Goal: Transaction & Acquisition: Subscribe to service/newsletter

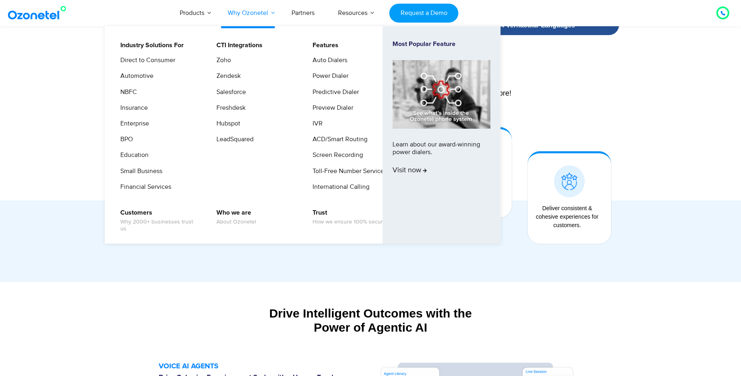
scroll to position [592, 0]
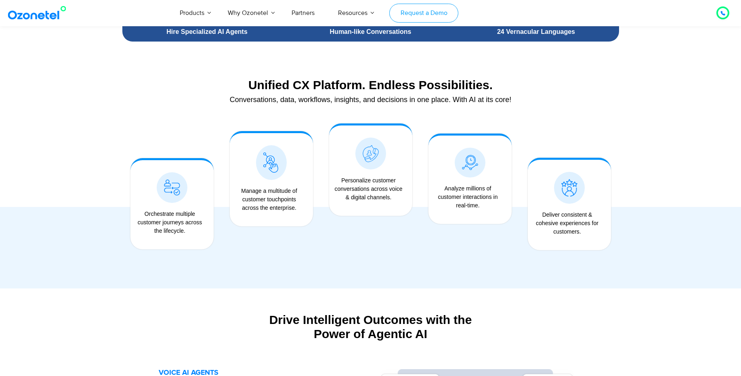
click at [435, 16] on link "Request a Demo" at bounding box center [423, 13] width 69 height 19
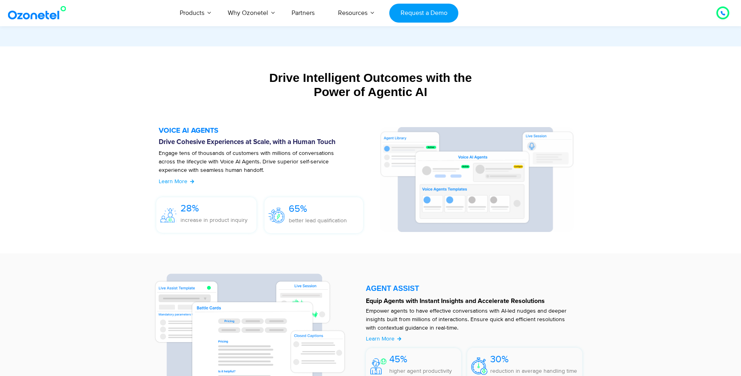
scroll to position [950, 0]
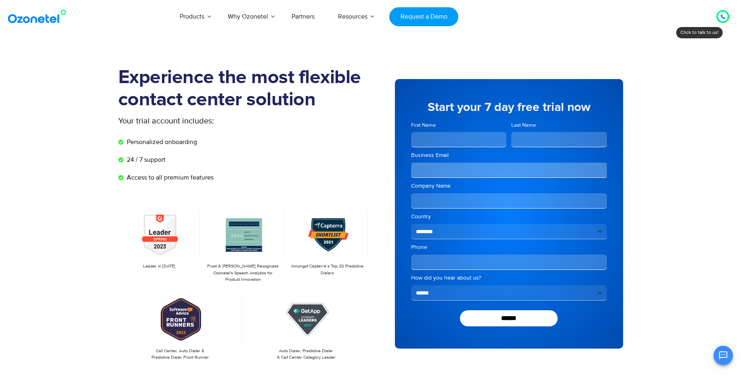
scroll to position [194, 0]
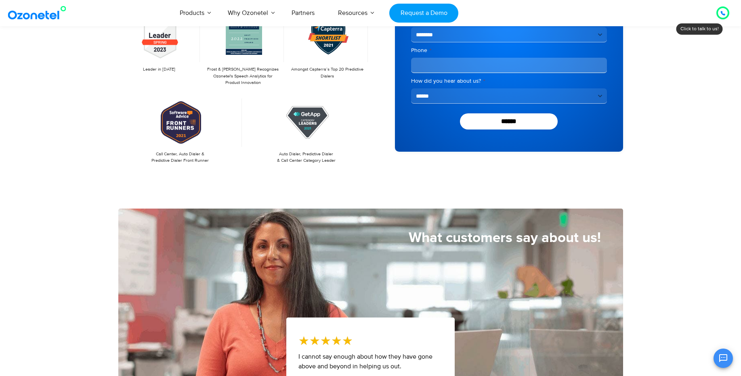
click at [709, 177] on section "Experience the most flexible contact center solution Your trial account include…" at bounding box center [370, 28] width 741 height 359
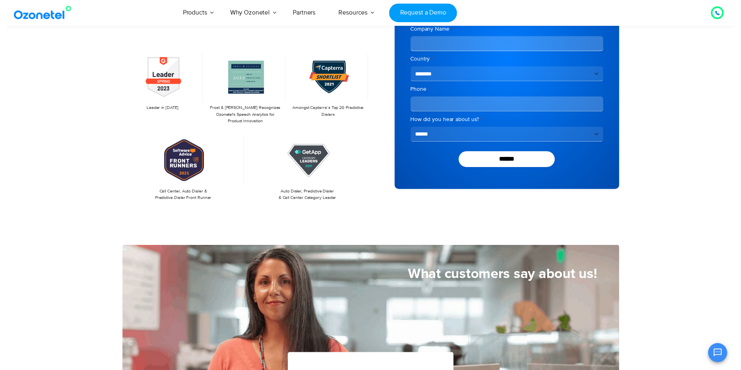
scroll to position [0, 0]
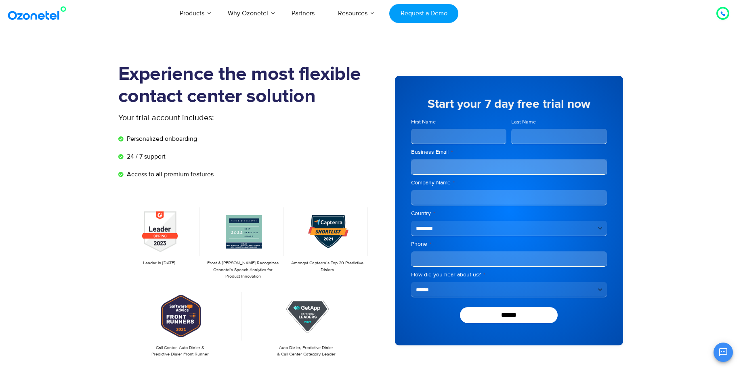
click at [472, 137] on input "First Name" at bounding box center [459, 136] width 96 height 15
click at [701, 135] on section "Experience the most flexible contact center solution Your trial account include…" at bounding box center [370, 222] width 741 height 359
click at [379, 125] on div "**********" at bounding box center [497, 210] width 252 height 294
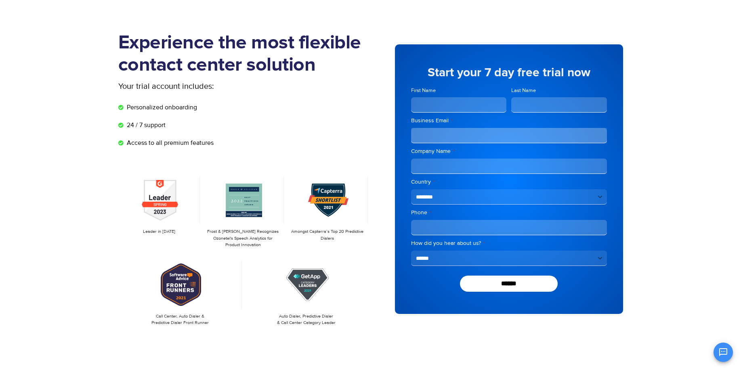
scroll to position [48, 0]
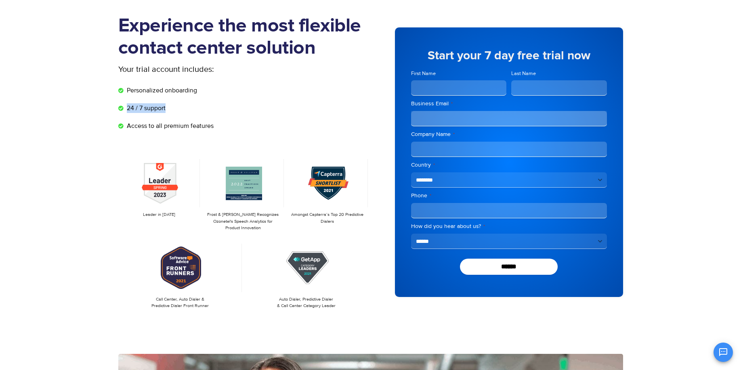
drag, startPoint x: 173, startPoint y: 111, endPoint x: 124, endPoint y: 110, distance: 48.8
click at [124, 110] on li "24 / 7 support" at bounding box center [244, 110] width 252 height 14
drag, startPoint x: 196, startPoint y: 90, endPoint x: 134, endPoint y: 90, distance: 61.3
click at [134, 90] on span "Personalized onboarding" at bounding box center [161, 91] width 72 height 10
drag, startPoint x: 122, startPoint y: 90, endPoint x: 201, endPoint y: 93, distance: 78.3
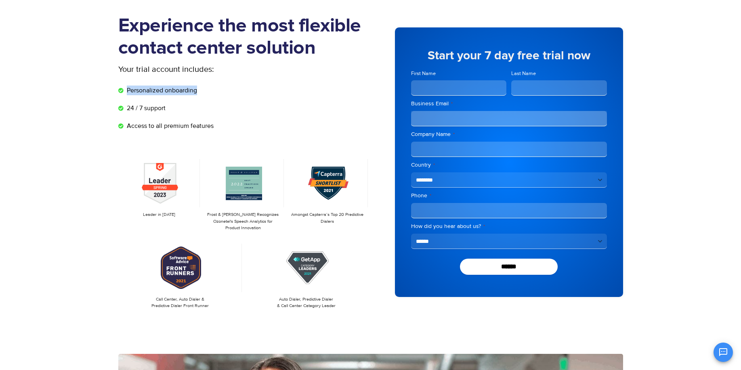
click at [201, 93] on li "Personalized onboarding" at bounding box center [244, 93] width 252 height 14
